Goal: Navigation & Orientation: Find specific page/section

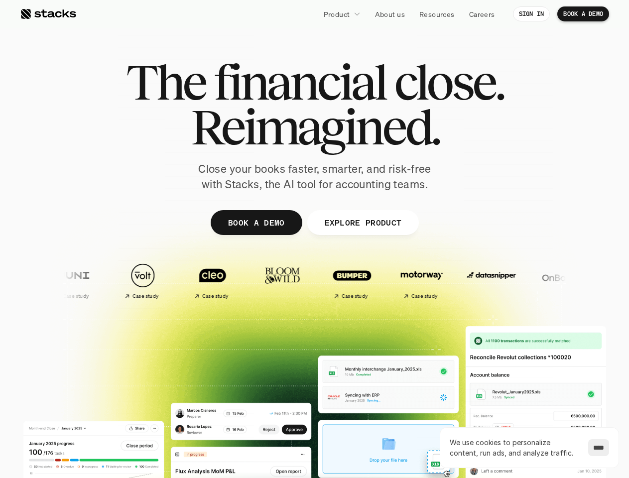
click at [314, 239] on div at bounding box center [314, 244] width 597 height 448
click at [341, 14] on p "Product" at bounding box center [336, 14] width 26 height 10
click at [460, 280] on img at bounding box center [489, 275] width 59 height 41
click at [529, 280] on img at bounding box center [558, 275] width 59 height 41
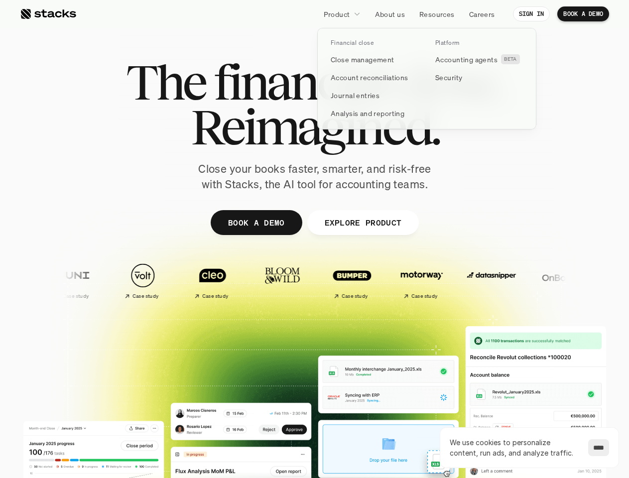
click at [600, 280] on img at bounding box center [629, 275] width 59 height 41
click at [447, 280] on div "Case study Case study Case study Case study Case study" at bounding box center [508, 280] width 970 height 45
